Goal: Task Accomplishment & Management: Complete application form

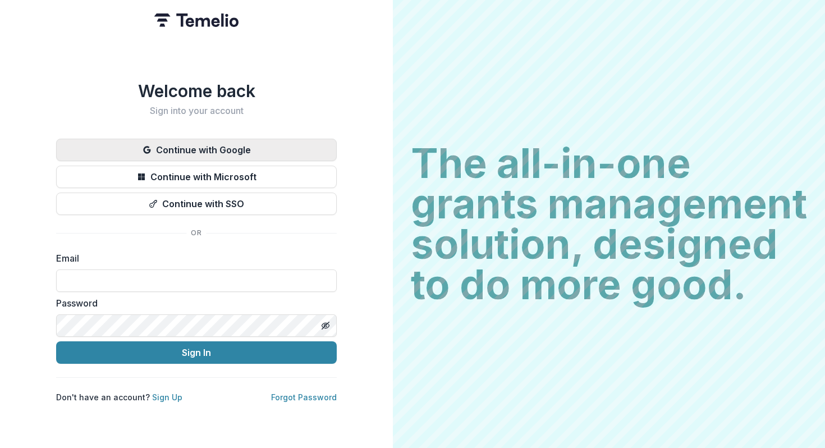
click at [255, 139] on button "Continue with Google" at bounding box center [196, 150] width 281 height 22
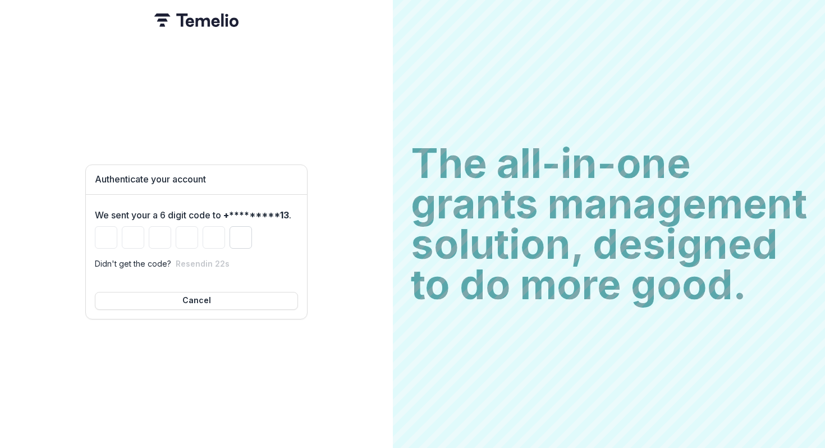
type input "*"
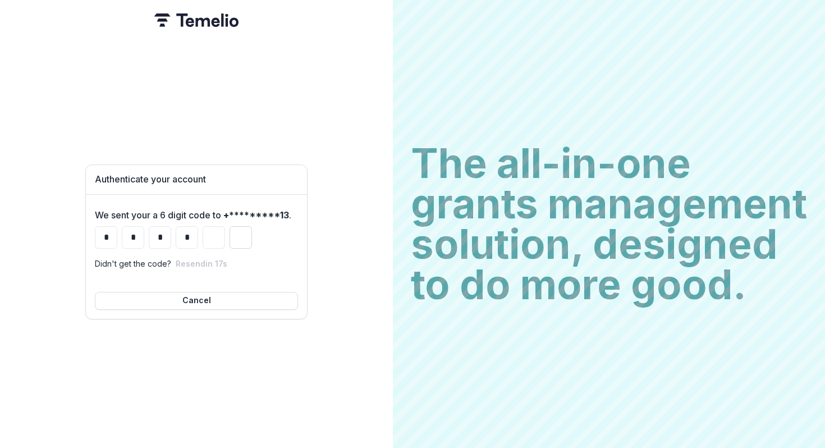
type input "*"
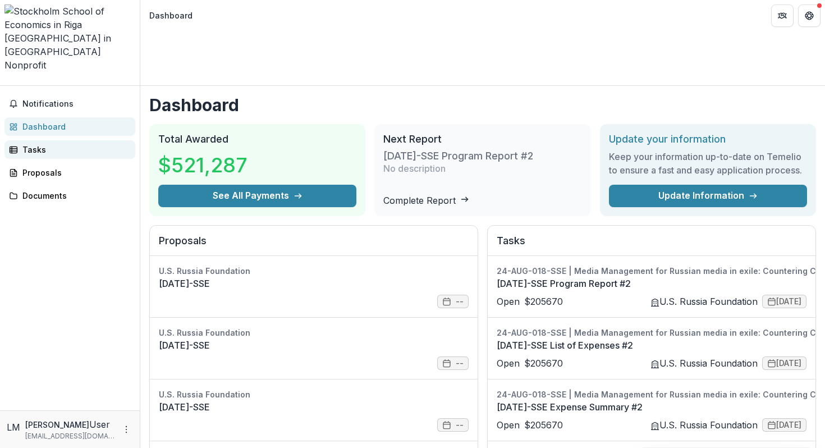
click at [37, 144] on div "Tasks" at bounding box center [74, 150] width 104 height 12
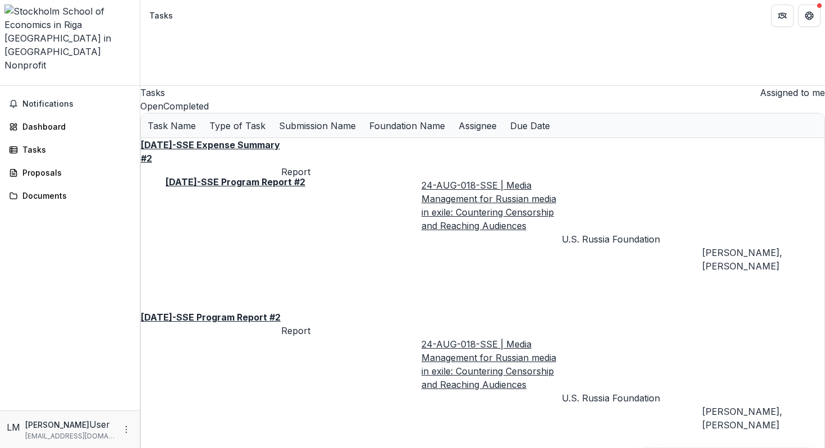
click at [257, 312] on u "[DATE]-SSE Program Report #2" at bounding box center [211, 317] width 140 height 11
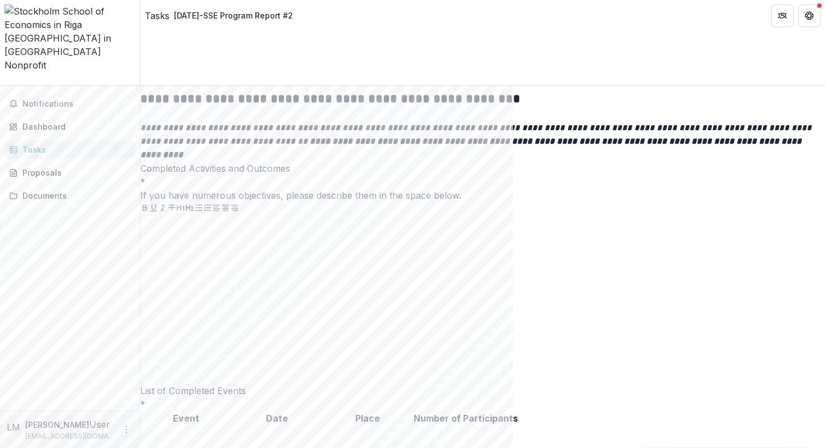
scroll to position [239, 0]
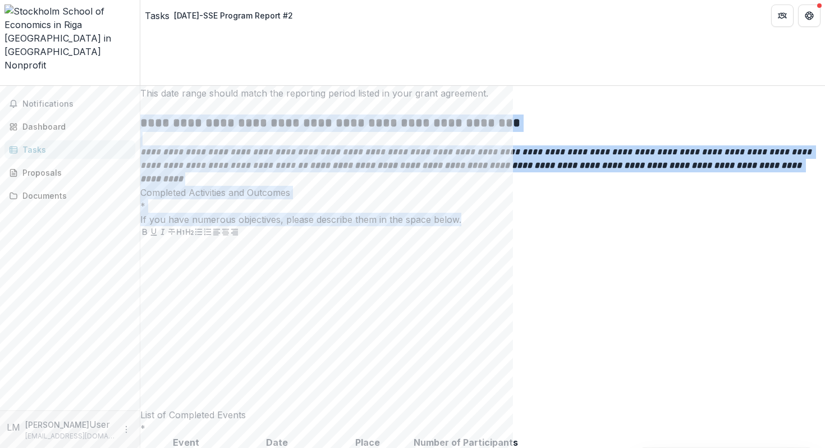
drag, startPoint x: 514, startPoint y: 209, endPoint x: 218, endPoint y: 104, distance: 313.8
copy div "**********"
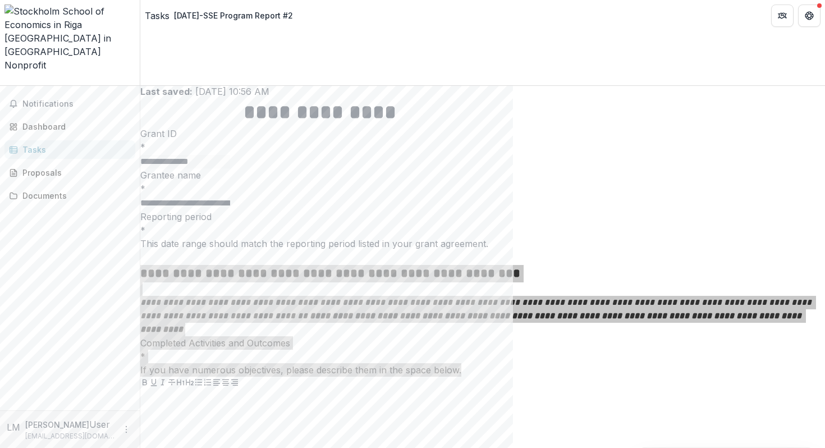
scroll to position [78, 0]
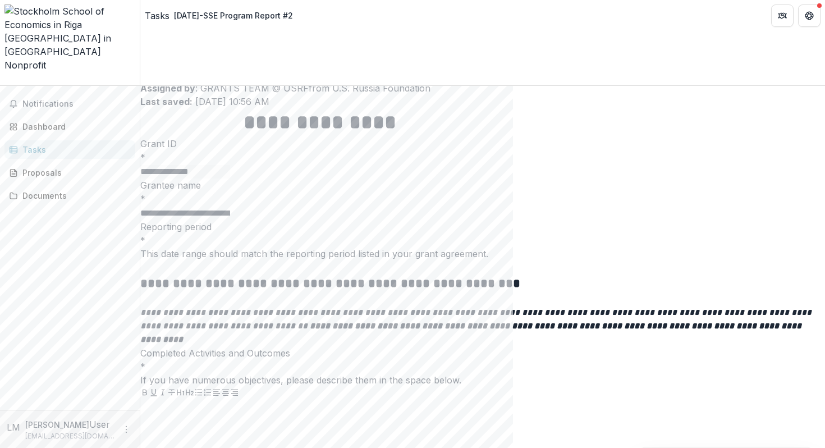
click at [218, 220] on p "Reporting period" at bounding box center [482, 226] width 685 height 13
click at [218, 262] on input "Reporting period *" at bounding box center [185, 268] width 90 height 13
click at [218, 220] on p "Reporting period" at bounding box center [482, 226] width 685 height 13
click at [218, 262] on input "Reporting period *" at bounding box center [185, 268] width 90 height 13
click at [322, 220] on label "Reporting period *" at bounding box center [482, 233] width 685 height 26
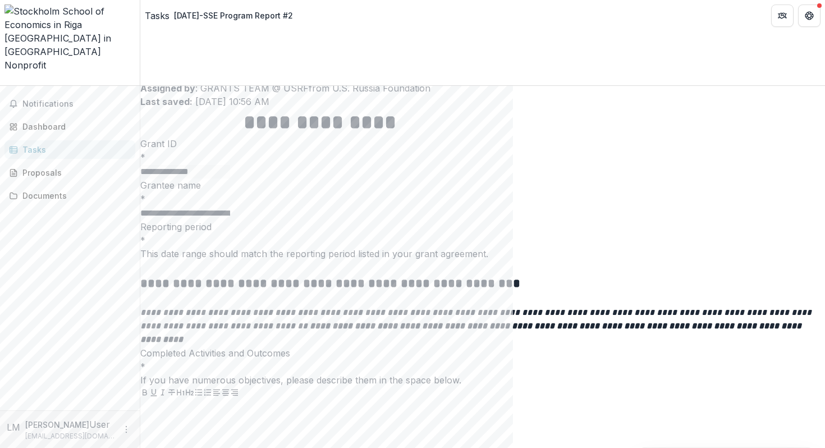
click at [230, 262] on input "Reporting period *" at bounding box center [185, 268] width 90 height 13
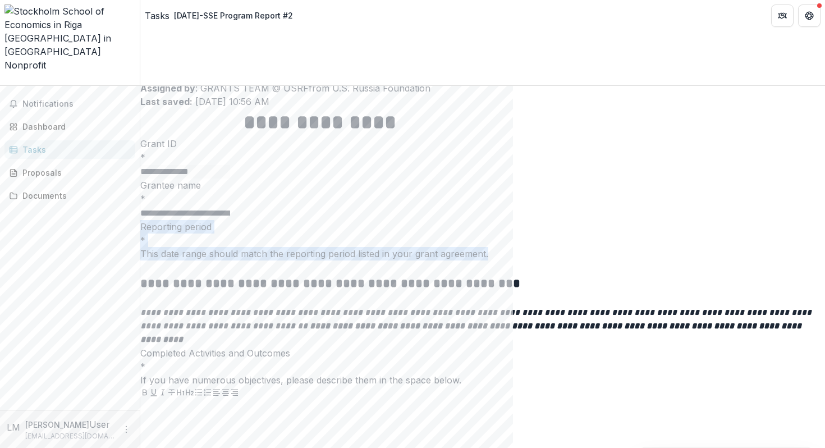
drag, startPoint x: 542, startPoint y: 214, endPoint x: 217, endPoint y: 195, distance: 326.2
click at [217, 220] on div "Reporting period * This date range should match the reporting period listed in …" at bounding box center [482, 247] width 685 height 55
copy div "Reporting period * This date range should match the reporting period listed in …"
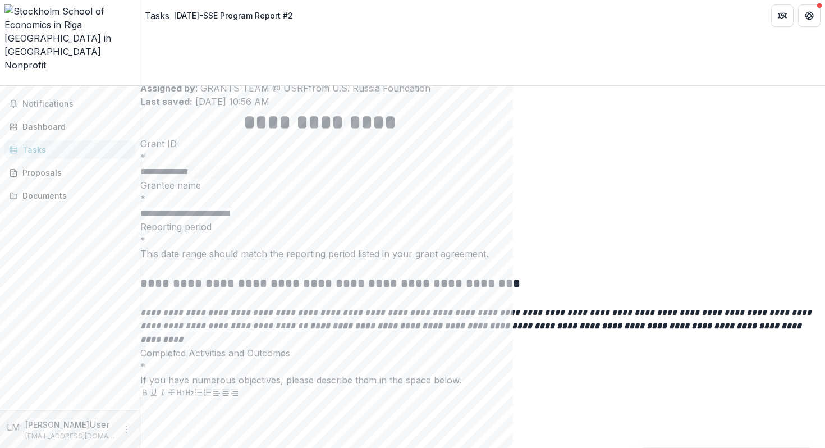
click at [145, 235] on span "*" at bounding box center [142, 240] width 5 height 11
click at [230, 262] on input "Reporting period *" at bounding box center [185, 268] width 90 height 13
type input "**********"
click at [230, 207] on input "**********" at bounding box center [185, 213] width 90 height 13
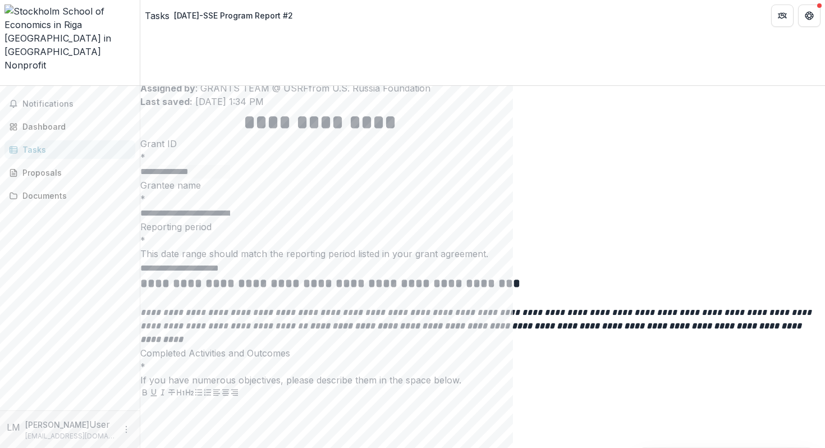
click at [230, 207] on input "**********" at bounding box center [185, 213] width 90 height 13
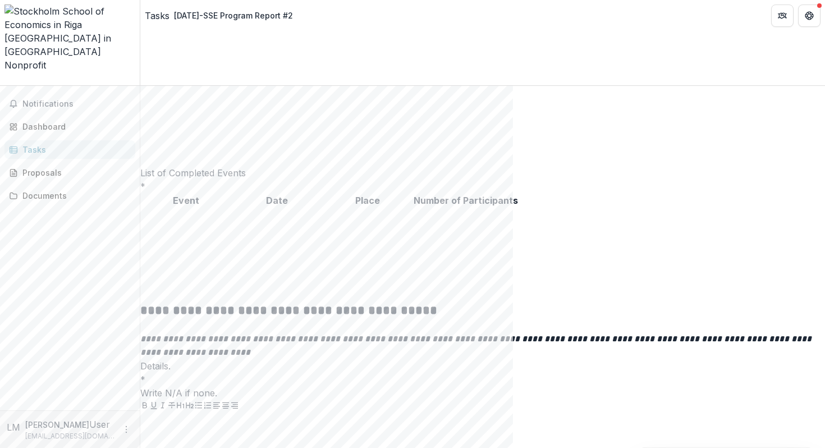
scroll to position [481, 0]
drag, startPoint x: 217, startPoint y: 195, endPoint x: 624, endPoint y: 294, distance: 418.9
copy div "List of Completed Events *"
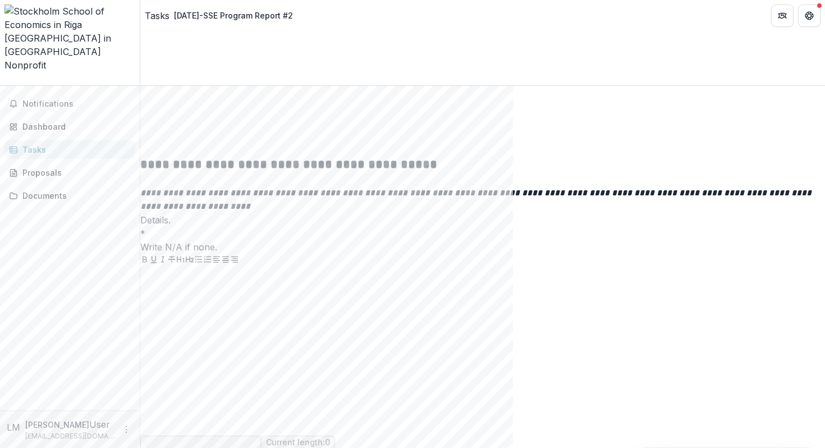
scroll to position [645, 0]
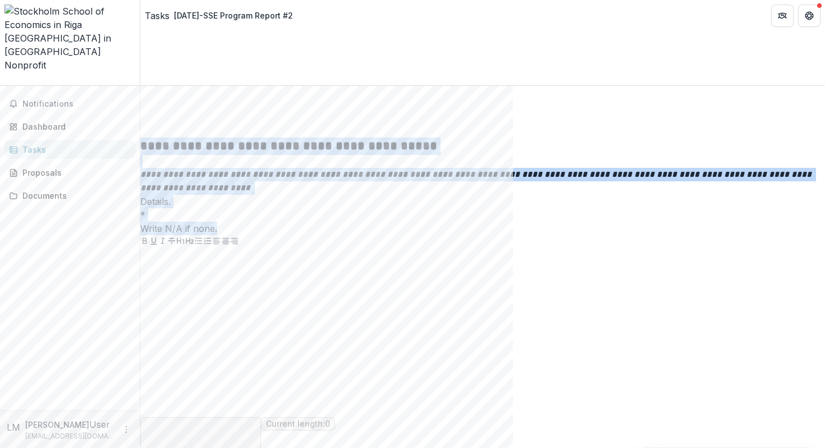
drag, startPoint x: 217, startPoint y: 158, endPoint x: 294, endPoint y: 253, distance: 122.6
click at [294, 253] on div "**********" at bounding box center [482, 402] width 685 height 1722
copy div "**********"
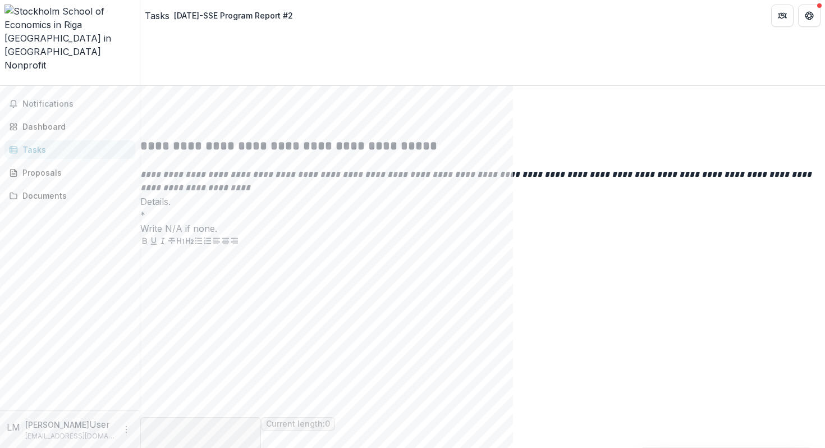
click at [288, 235] on div "Write N/A if none." at bounding box center [482, 228] width 685 height 13
drag, startPoint x: 294, startPoint y: 255, endPoint x: 207, endPoint y: 240, distance: 88.3
click at [207, 240] on div "**********" at bounding box center [482, 402] width 685 height 1722
copy div "Details. * Write N/A if none."
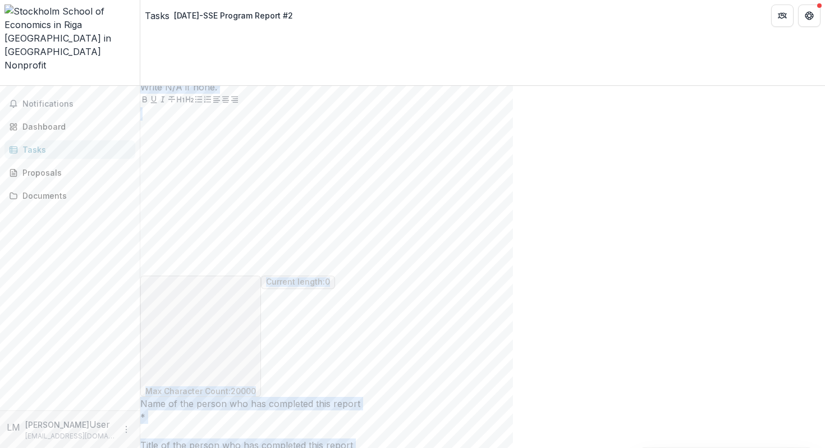
scroll to position [1457, 0]
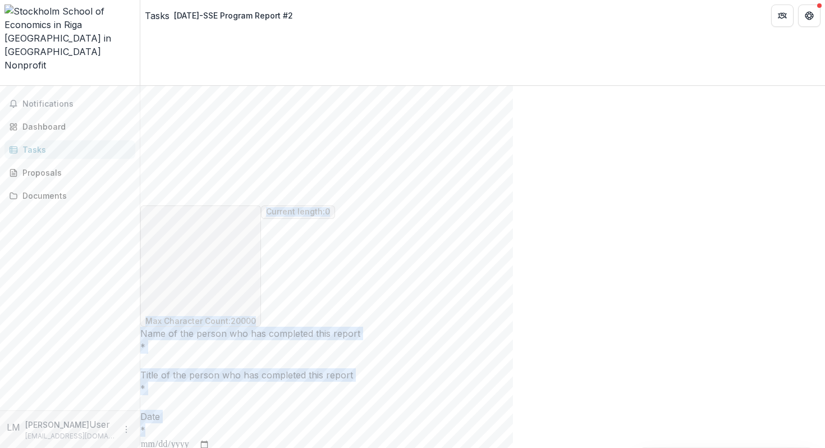
drag, startPoint x: 219, startPoint y: 99, endPoint x: 415, endPoint y: 375, distance: 338.2
copy div "**********"
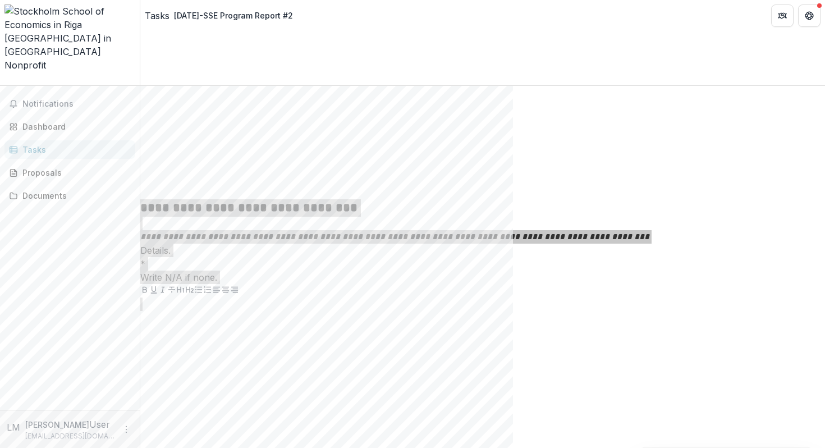
scroll to position [1063, 0]
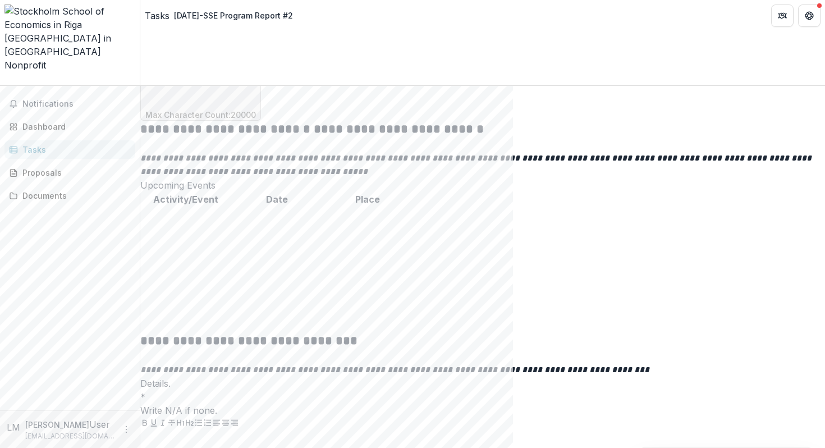
click at [262, 154] on em "**********" at bounding box center [477, 165] width 674 height 22
drag, startPoint x: 216, startPoint y: 157, endPoint x: 551, endPoint y: 247, distance: 346.5
copy div "Upcoming Events Activity/Event Date Place"
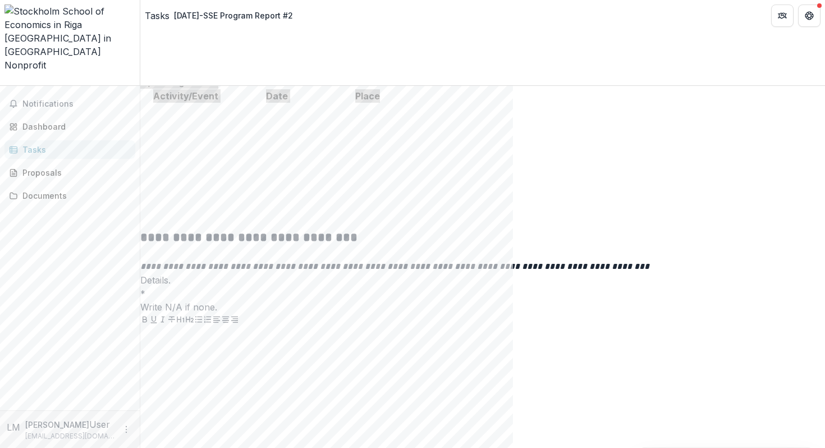
scroll to position [1167, 0]
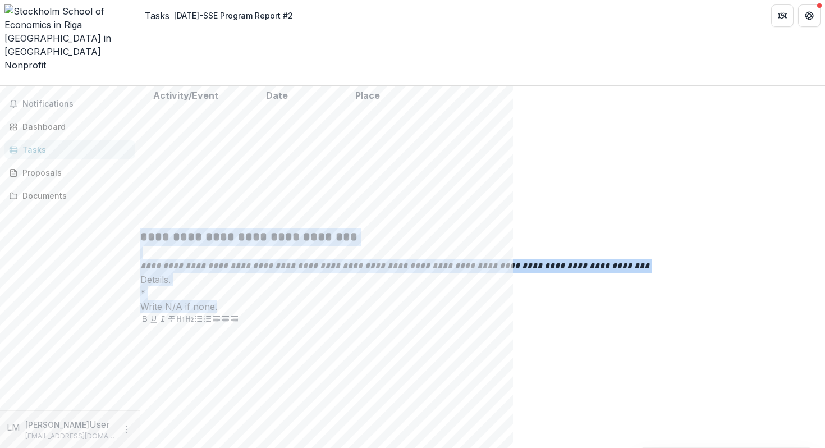
drag, startPoint x: 217, startPoint y: 210, endPoint x: 299, endPoint y: 293, distance: 115.9
copy div "**********"
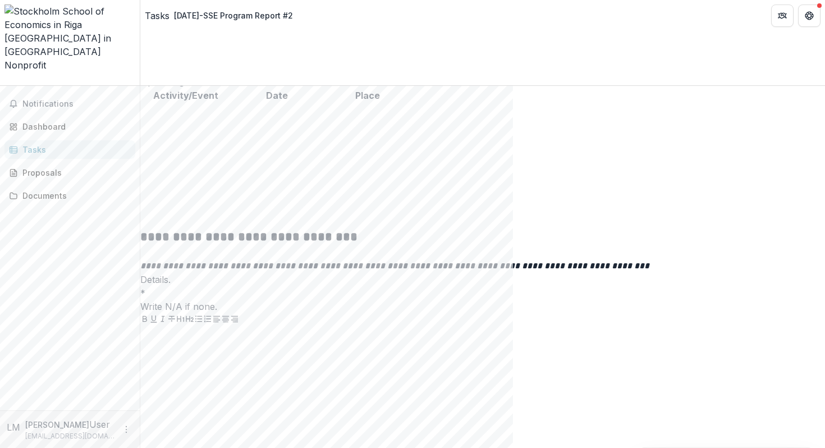
click at [321, 262] on em "**********" at bounding box center [394, 266] width 509 height 8
drag, startPoint x: 294, startPoint y: 292, endPoint x: 266, endPoint y: 255, distance: 46.5
copy div "**********"
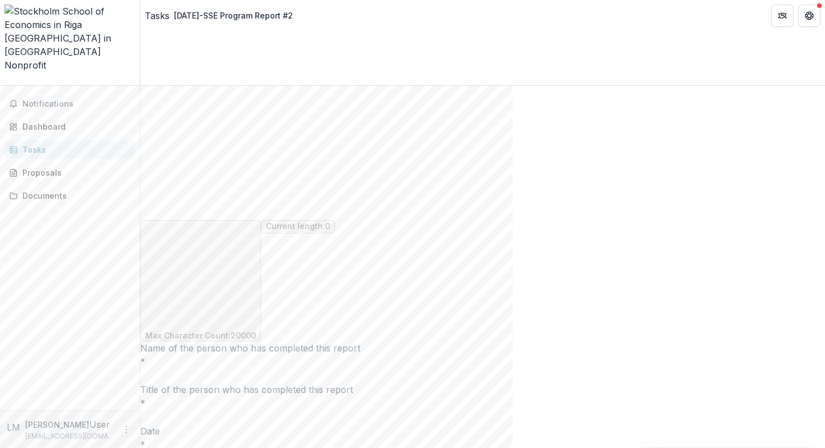
scroll to position [1457, 0]
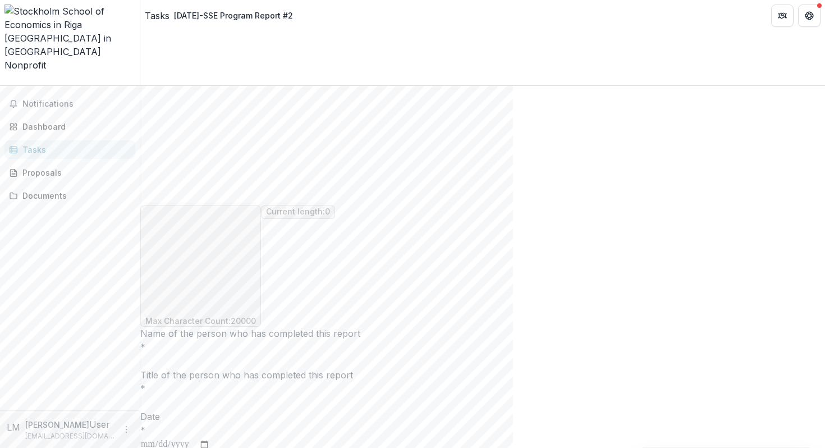
click at [331, 327] on p "Name of the person who has completed this report" at bounding box center [482, 333] width 685 height 13
click at [230, 355] on input "Name of the person who has completed this report *" at bounding box center [185, 361] width 90 height 13
click at [331, 327] on p "Name of the person who has completed this report" at bounding box center [482, 333] width 685 height 13
click at [230, 355] on input "Name of the person who has completed this report *" at bounding box center [185, 361] width 90 height 13
click at [331, 327] on p "Name of the person who has completed this report" at bounding box center [482, 333] width 685 height 13
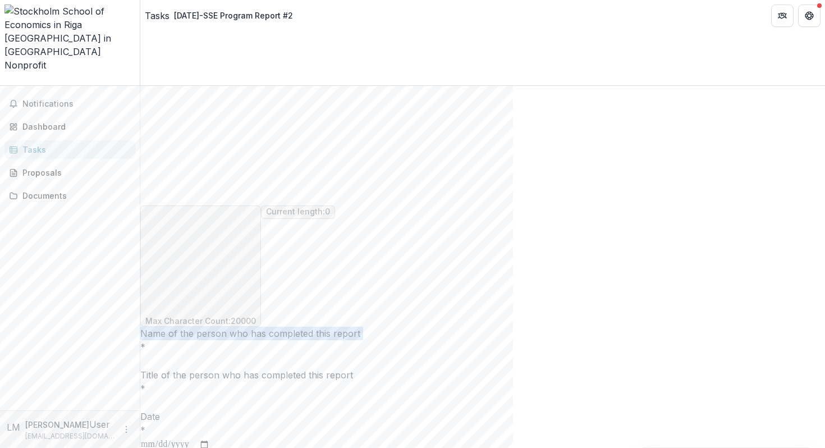
click at [230, 355] on input "Name of the person who has completed this report *" at bounding box center [185, 361] width 90 height 13
click at [270, 368] on p "Title of the person who has completed this report" at bounding box center [482, 374] width 685 height 13
click at [230, 396] on input "Title of the person who has completed this report *" at bounding box center [185, 402] width 90 height 13
click at [270, 368] on p "Title of the person who has completed this report" at bounding box center [482, 374] width 685 height 13
click at [230, 396] on input "Title of the person who has completed this report *" at bounding box center [185, 402] width 90 height 13
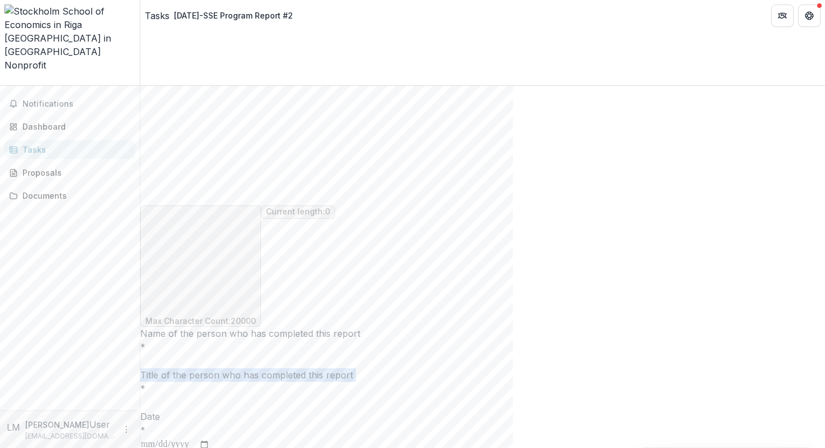
click at [270, 368] on p "Title of the person who has completed this report" at bounding box center [482, 374] width 685 height 13
click at [230, 396] on input "Title of the person who has completed this report *" at bounding box center [185, 402] width 90 height 13
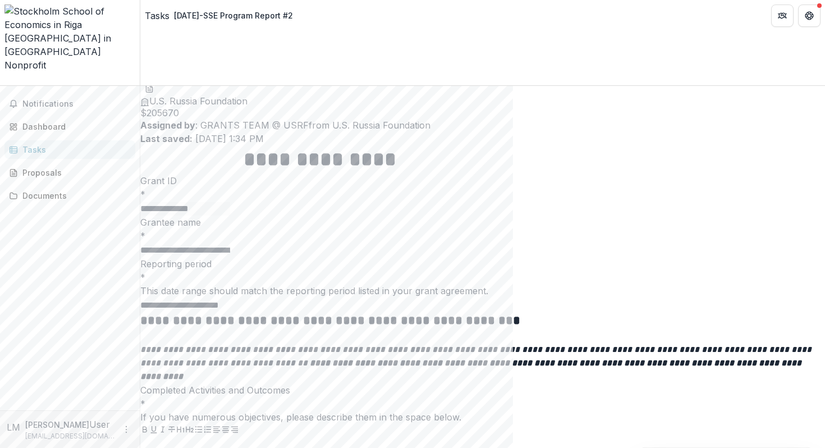
scroll to position [0, 0]
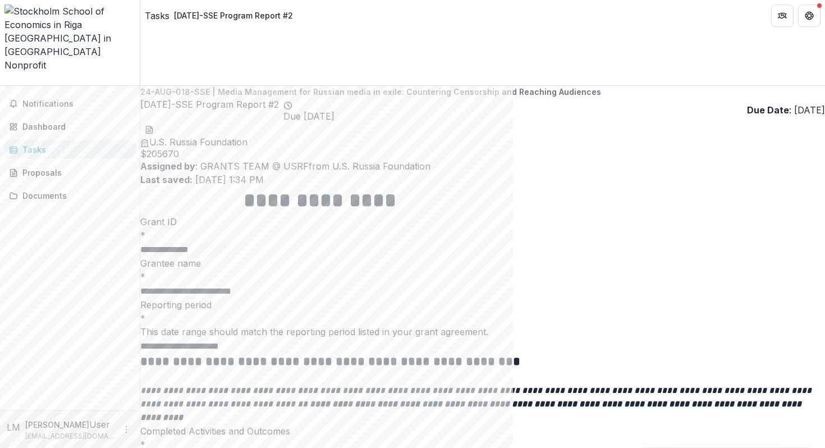
click at [31, 144] on div "Tasks" at bounding box center [74, 150] width 104 height 12
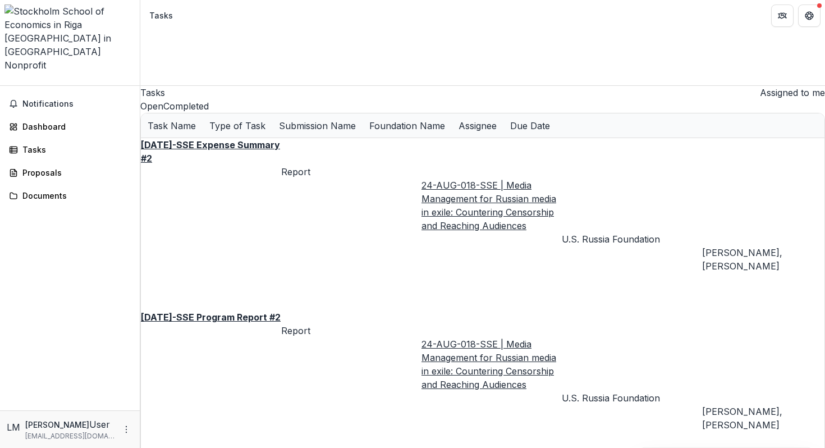
click at [250, 139] on u "24-AUG-18-SSE Expense Summary #2" at bounding box center [210, 151] width 139 height 25
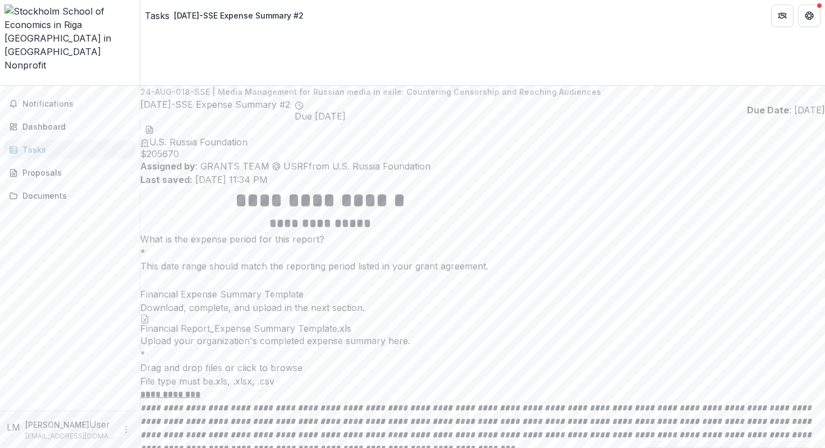
click at [44, 144] on div "Tasks" at bounding box center [74, 150] width 104 height 12
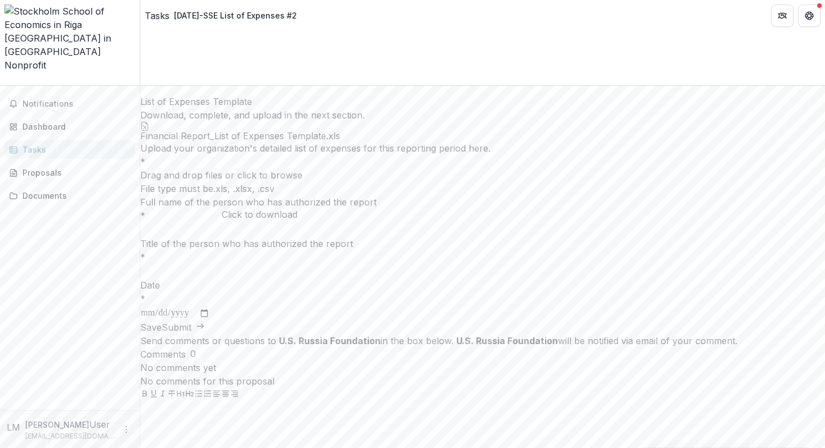
scroll to position [313, 0]
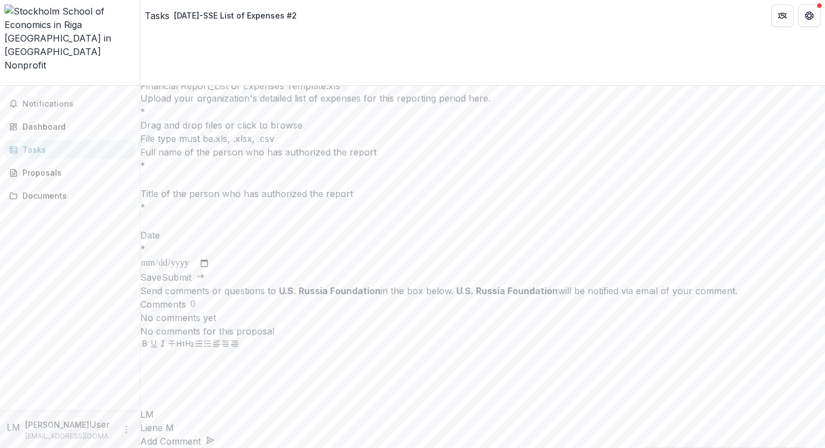
click at [30, 144] on div "Tasks" at bounding box center [74, 150] width 104 height 12
